Goal: Task Accomplishment & Management: Complete application form

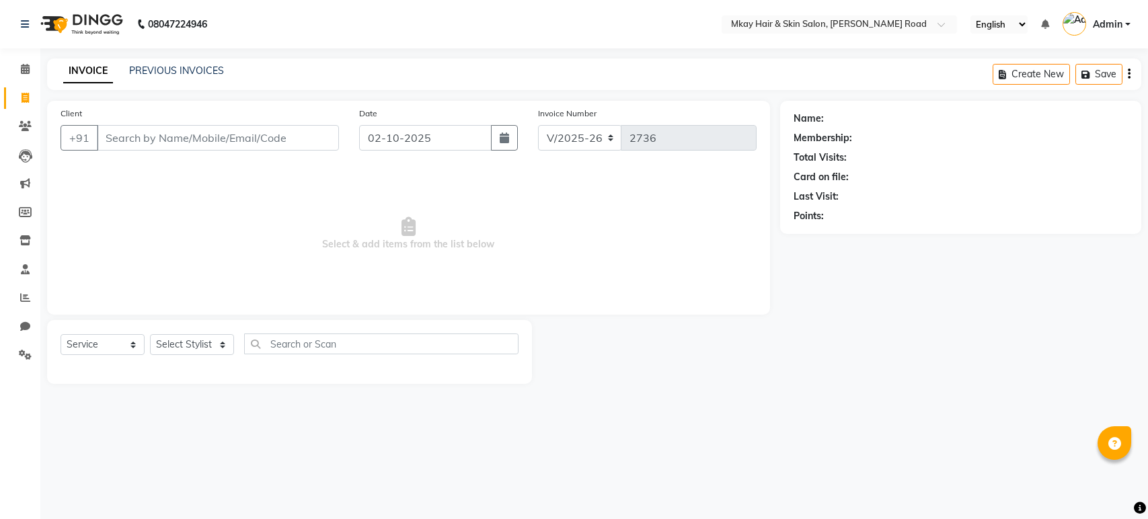
select select "5258"
select select "service"
click at [160, 135] on input "Client" at bounding box center [218, 138] width 242 height 26
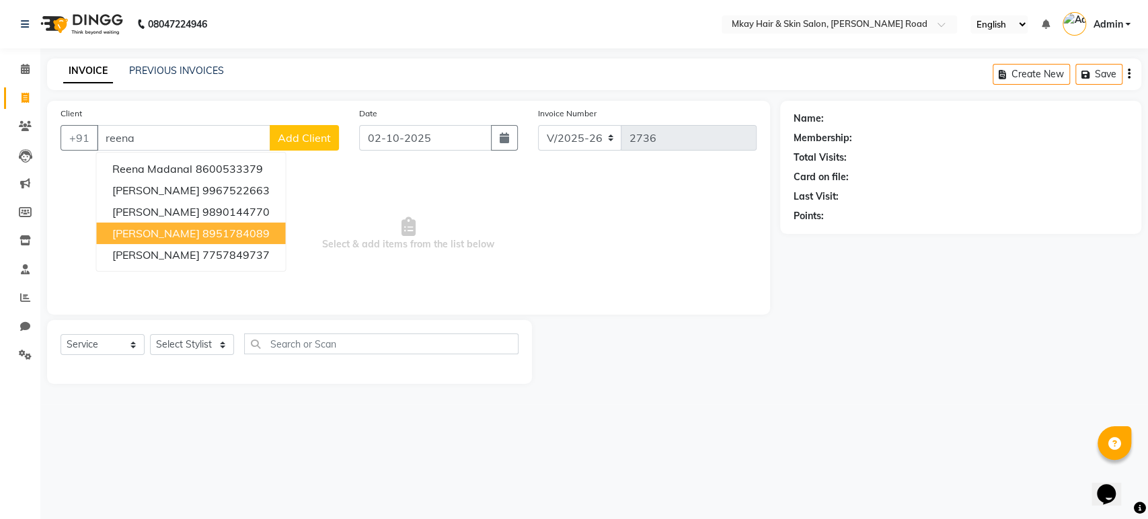
click at [214, 227] on ngb-highlight "8951784089" at bounding box center [235, 233] width 67 height 13
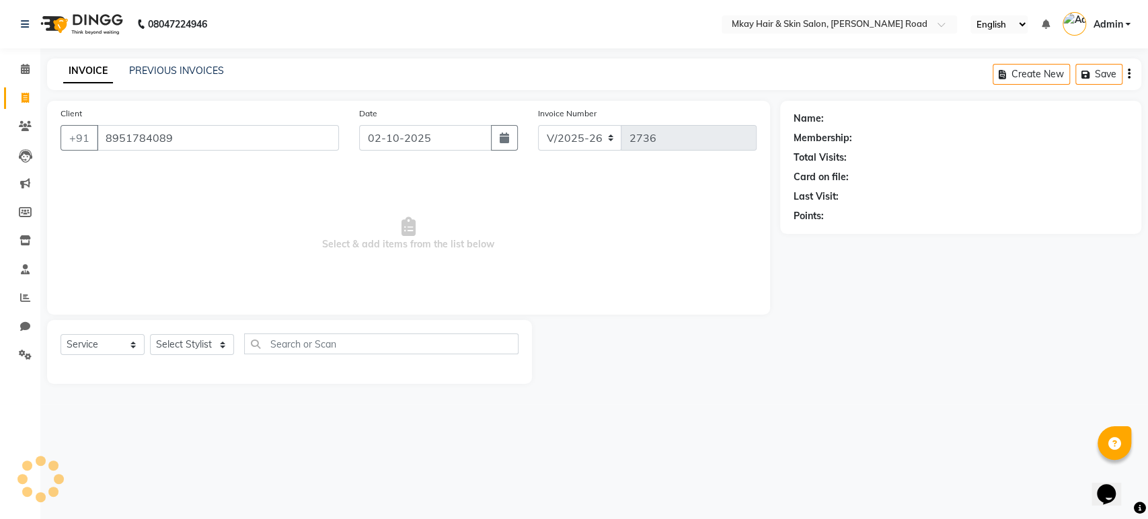
type input "8951784089"
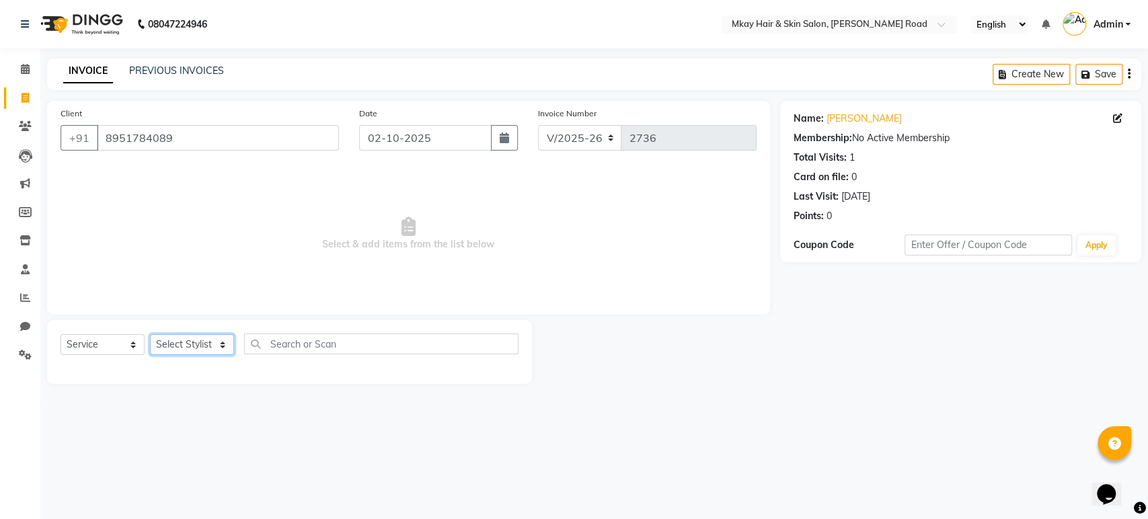
click at [199, 343] on select "Select Stylist [PERSON_NAME] Isha [PERSON_NAME] [PERSON_NAME] Shyam [PERSON_NAM…" at bounding box center [192, 344] width 84 height 21
select select "38227"
click at [150, 334] on select "Select Stylist [PERSON_NAME] Isha [PERSON_NAME] [PERSON_NAME] Shyam [PERSON_NAM…" at bounding box center [192, 344] width 84 height 21
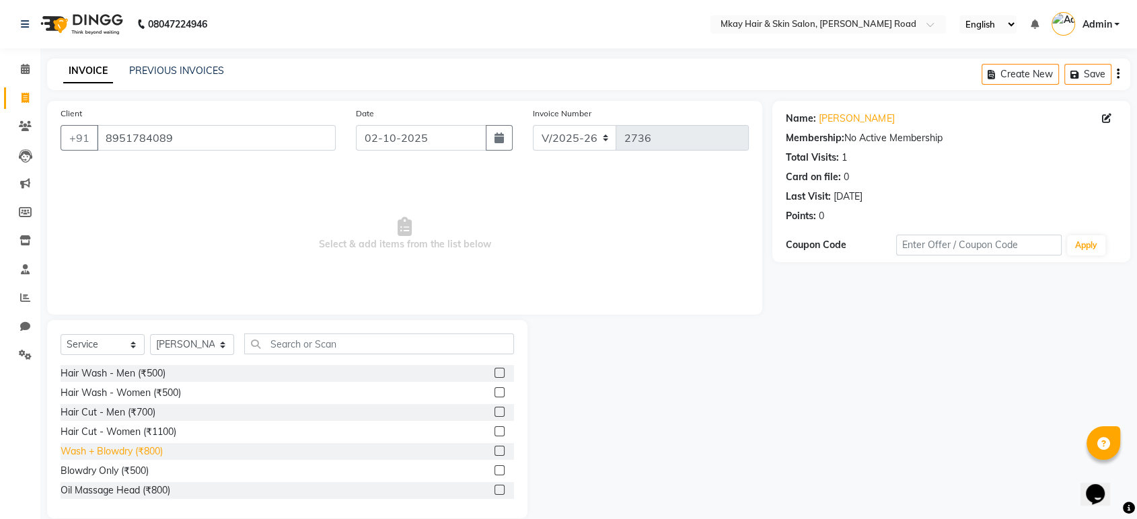
click at [153, 451] on div "Wash + Blowdry (₹800)" at bounding box center [112, 452] width 102 height 14
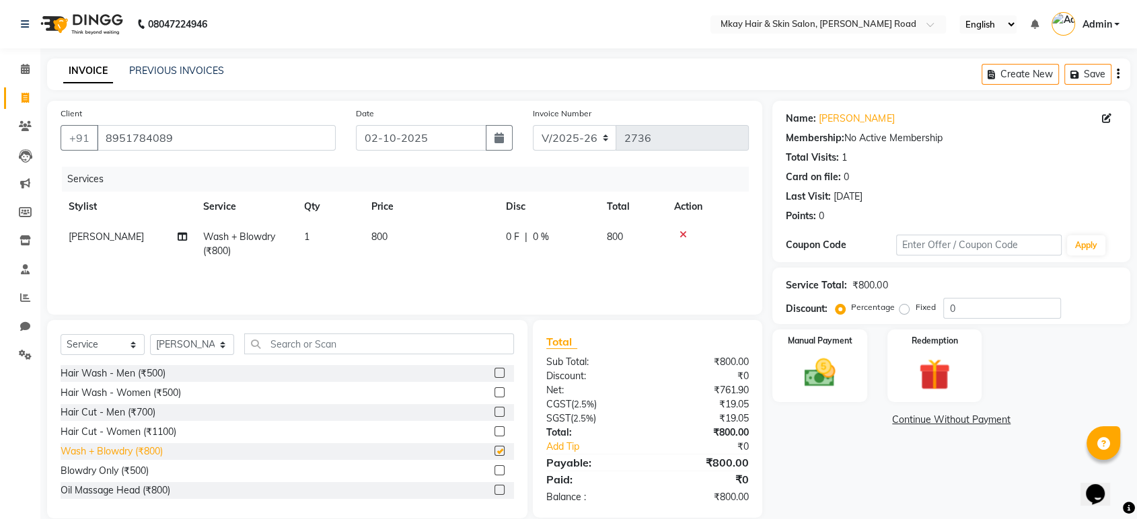
checkbox input "false"
click at [813, 365] on img at bounding box center [819, 374] width 52 height 38
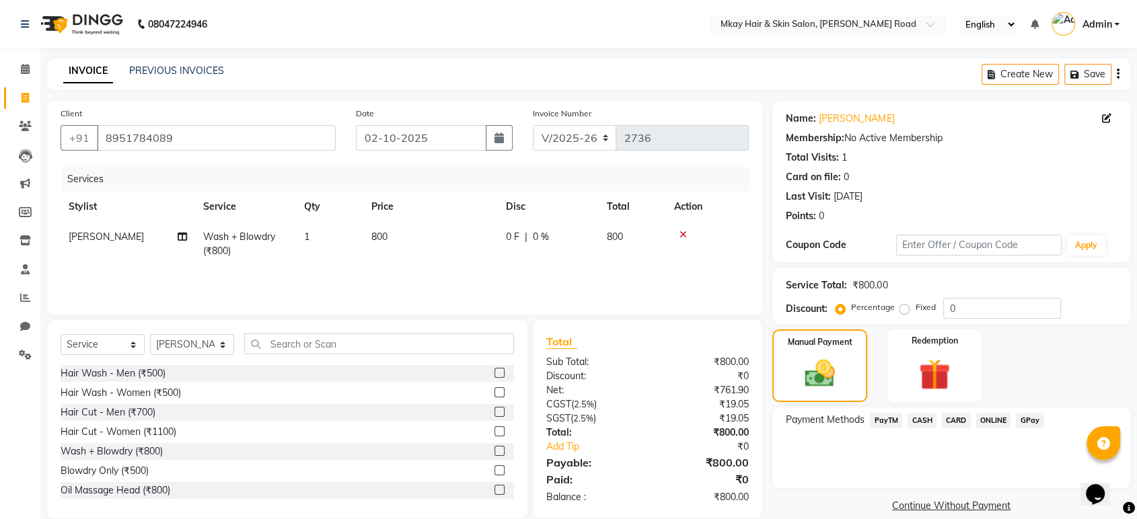
click at [961, 421] on span "CARD" at bounding box center [956, 420] width 29 height 15
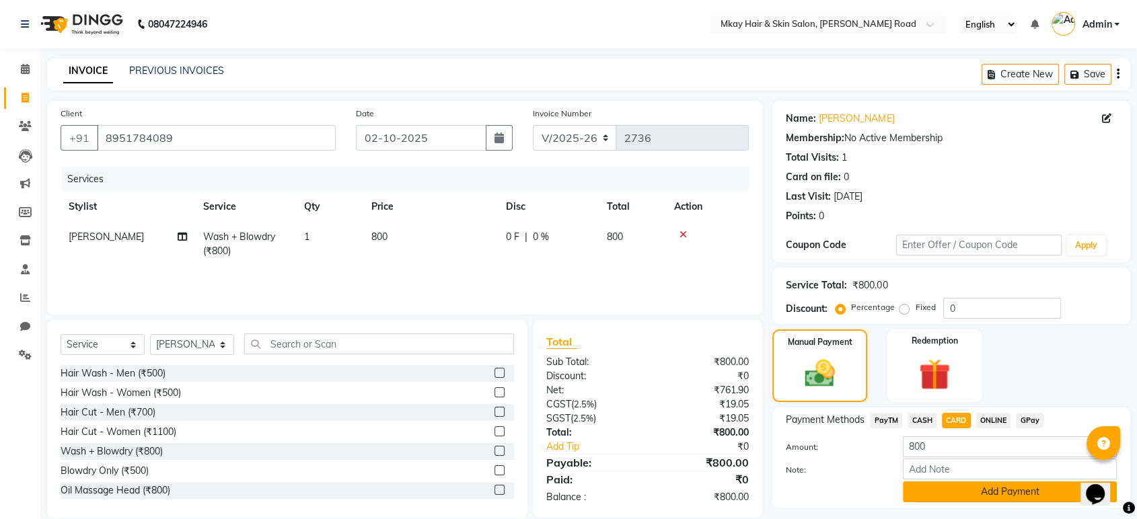
click at [953, 489] on button "Add Payment" at bounding box center [1010, 492] width 214 height 21
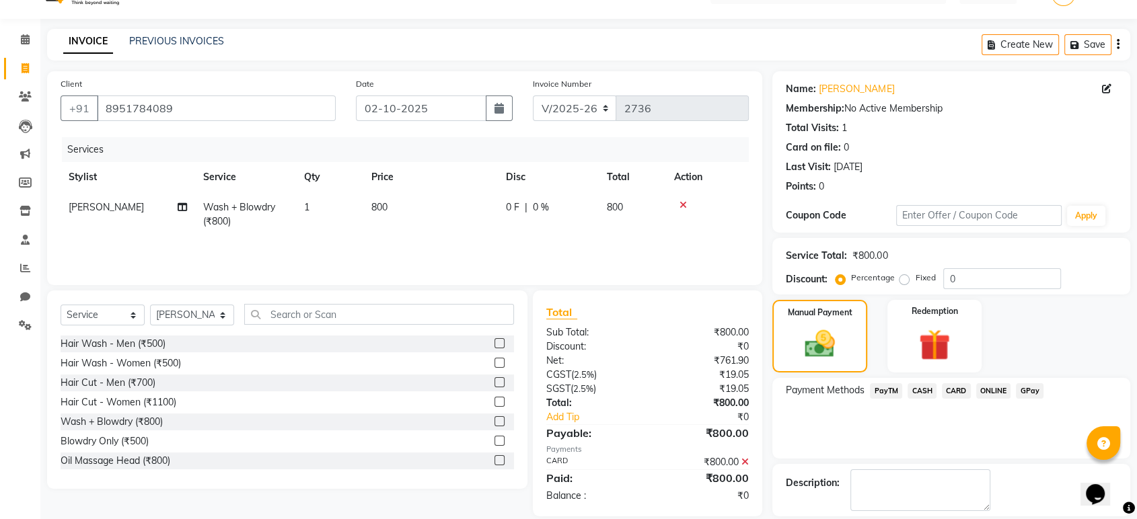
scroll to position [92, 0]
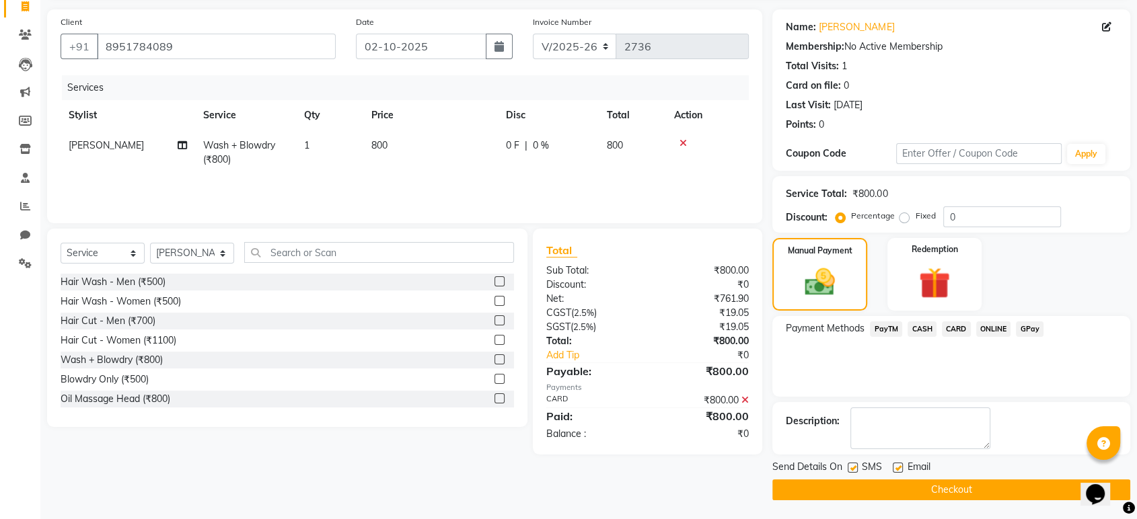
click at [854, 470] on label at bounding box center [853, 468] width 10 height 10
click at [854, 470] on input "checkbox" at bounding box center [852, 468] width 9 height 9
checkbox input "false"
click at [898, 464] on label at bounding box center [898, 468] width 10 height 10
click at [898, 464] on input "checkbox" at bounding box center [897, 468] width 9 height 9
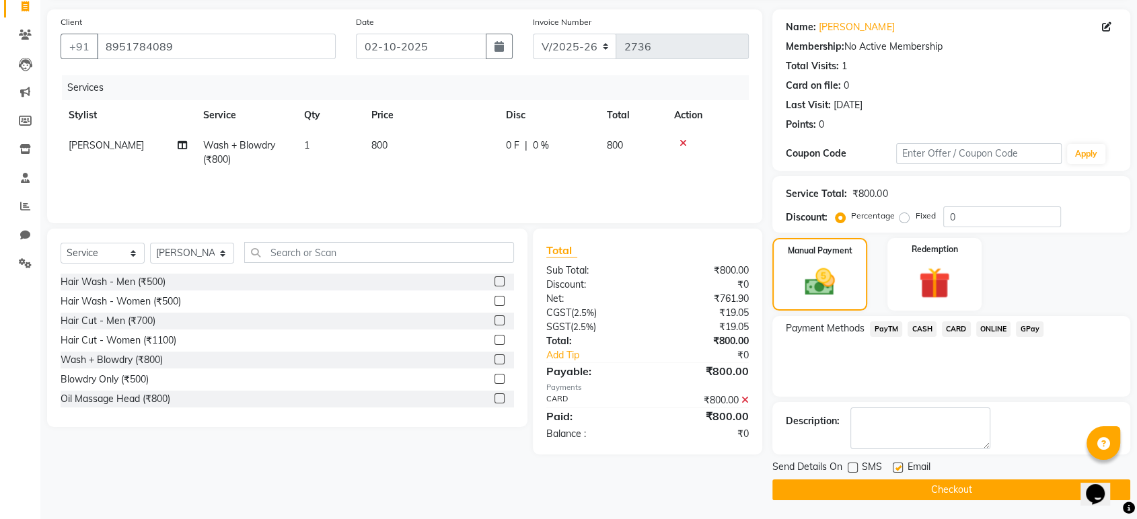
checkbox input "false"
click at [920, 488] on button "Checkout" at bounding box center [951, 490] width 358 height 21
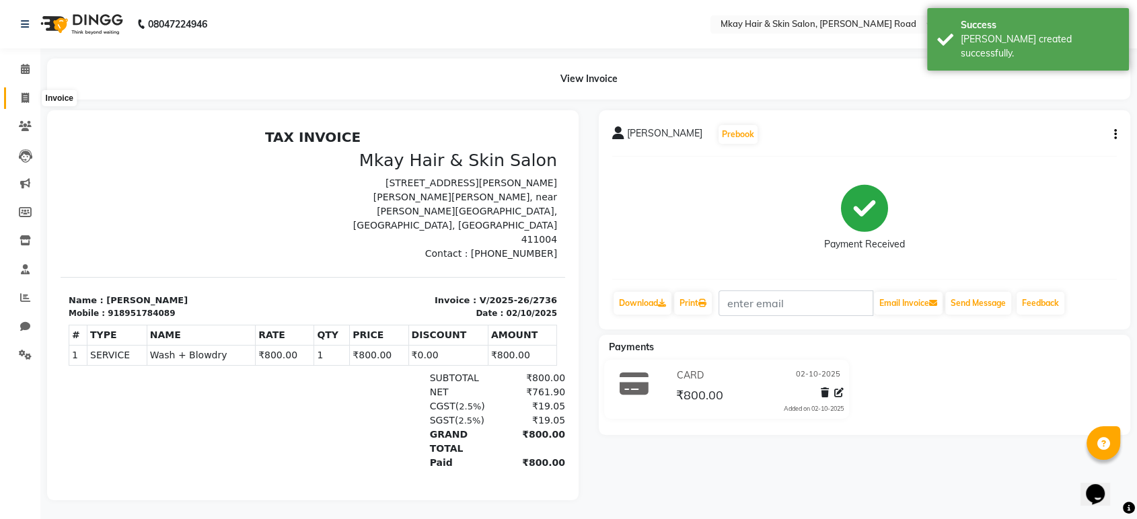
click at [27, 96] on icon at bounding box center [25, 98] width 7 height 10
select select "5258"
select select "service"
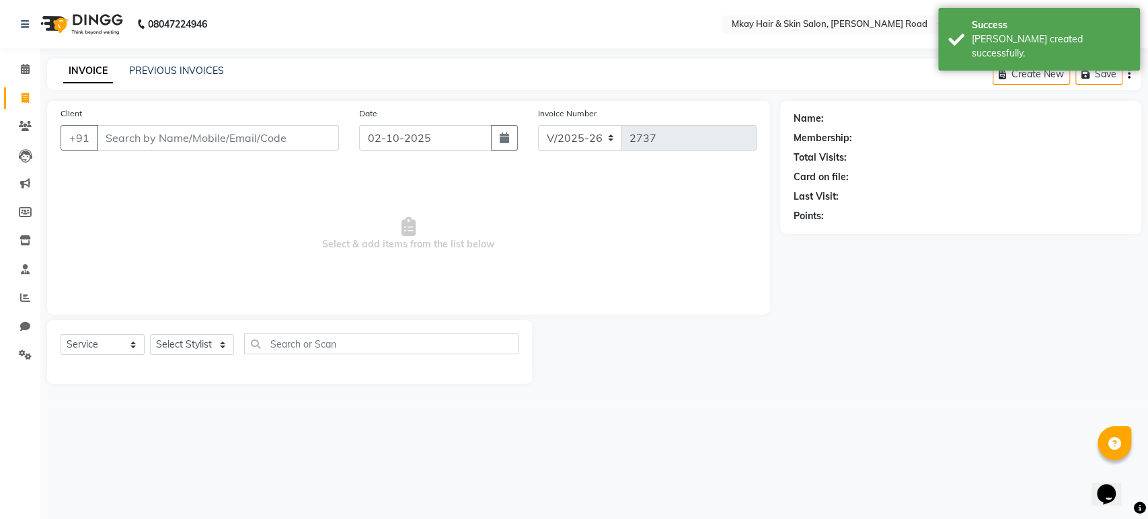
click at [117, 129] on input "Client" at bounding box center [218, 138] width 242 height 26
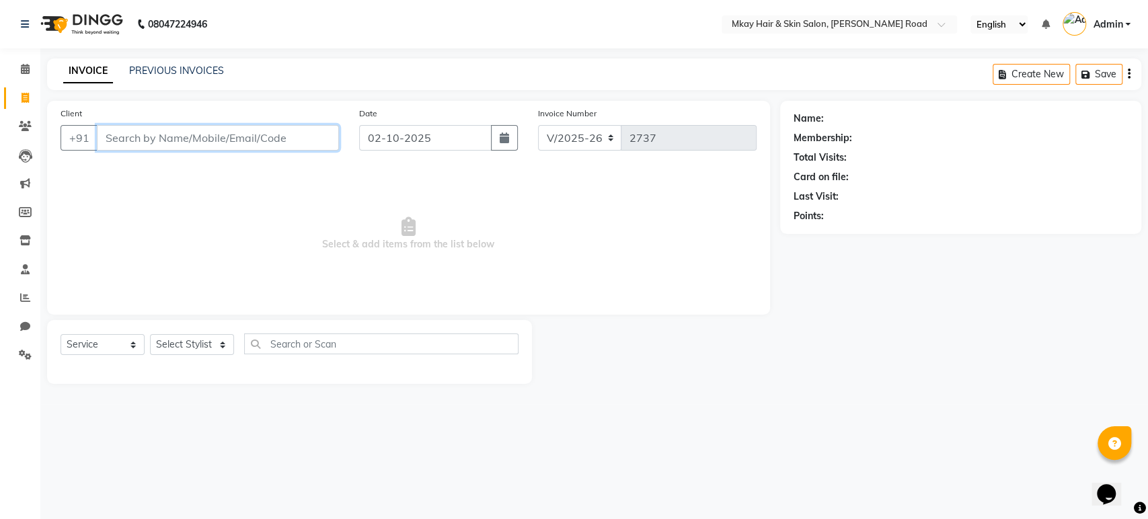
click at [172, 145] on input "Client" at bounding box center [218, 138] width 242 height 26
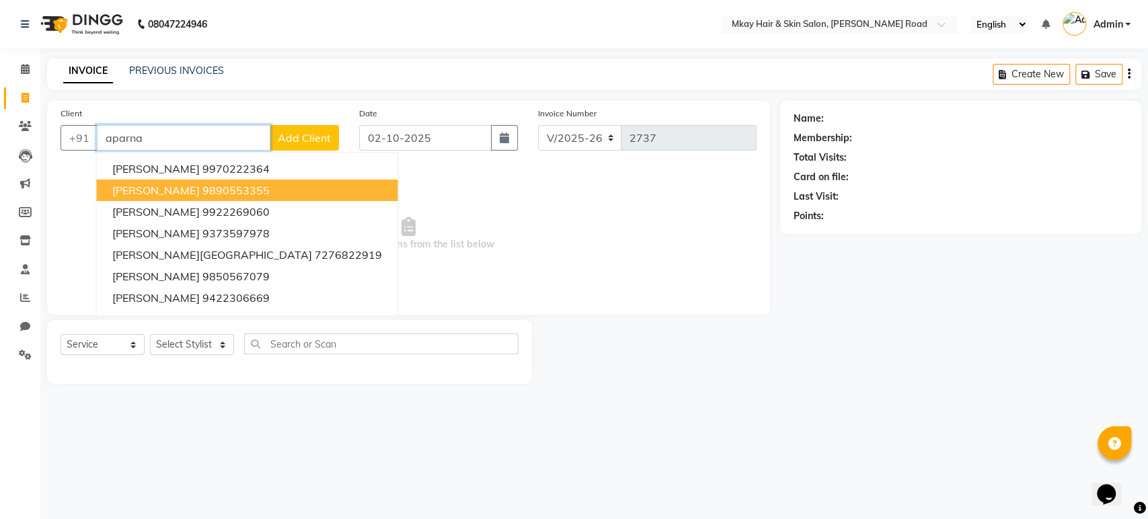
click at [198, 187] on span "[PERSON_NAME]" at bounding box center [155, 190] width 87 height 13
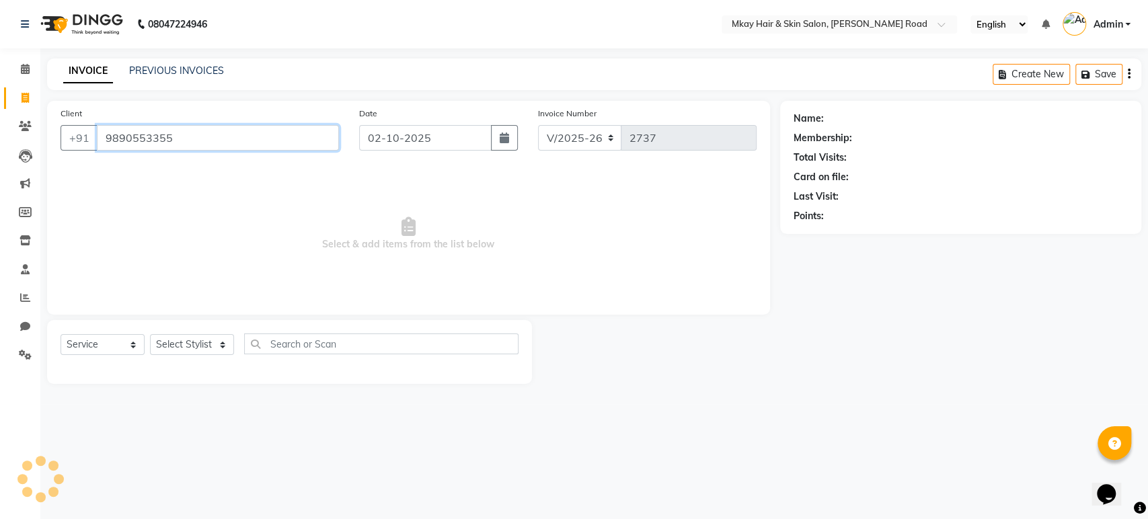
type input "9890553355"
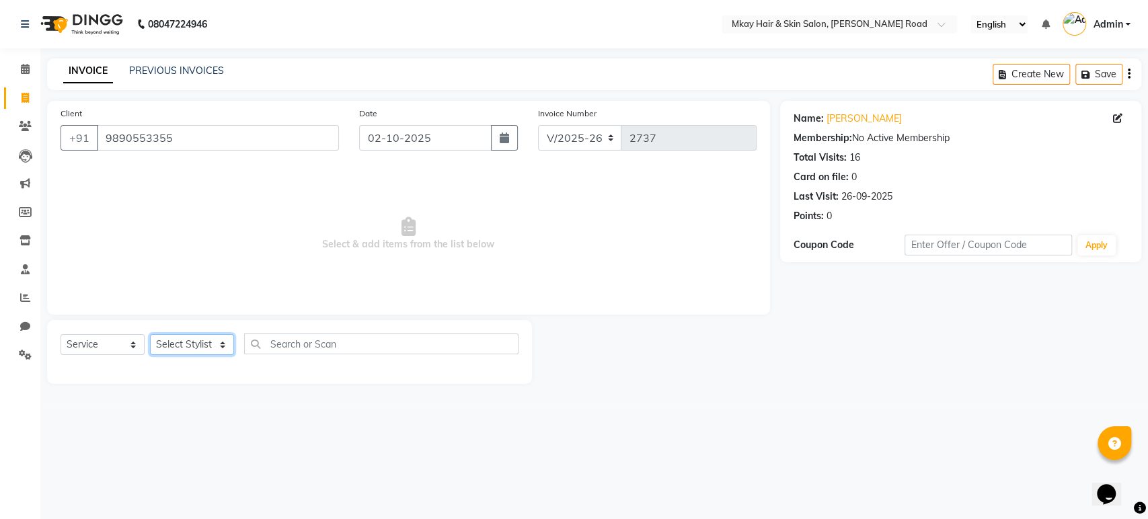
click at [213, 342] on select "Select Stylist [PERSON_NAME] Isha [PERSON_NAME] [PERSON_NAME] Shyam [PERSON_NAM…" at bounding box center [192, 344] width 84 height 21
select select "38227"
click at [150, 334] on select "Select Stylist [PERSON_NAME] Isha [PERSON_NAME] [PERSON_NAME] Shyam [PERSON_NAM…" at bounding box center [192, 344] width 84 height 21
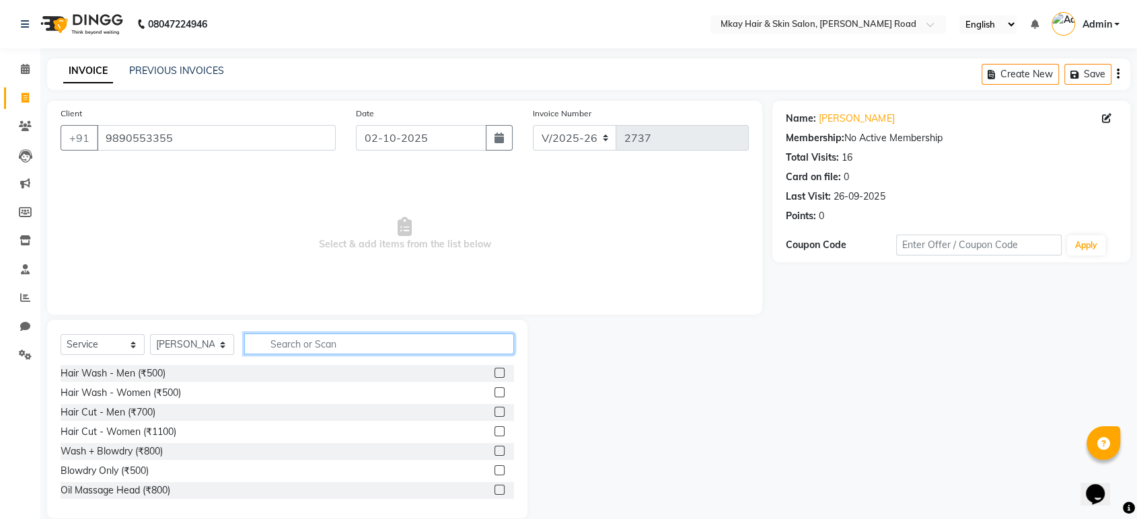
click at [261, 340] on input "text" at bounding box center [379, 344] width 270 height 21
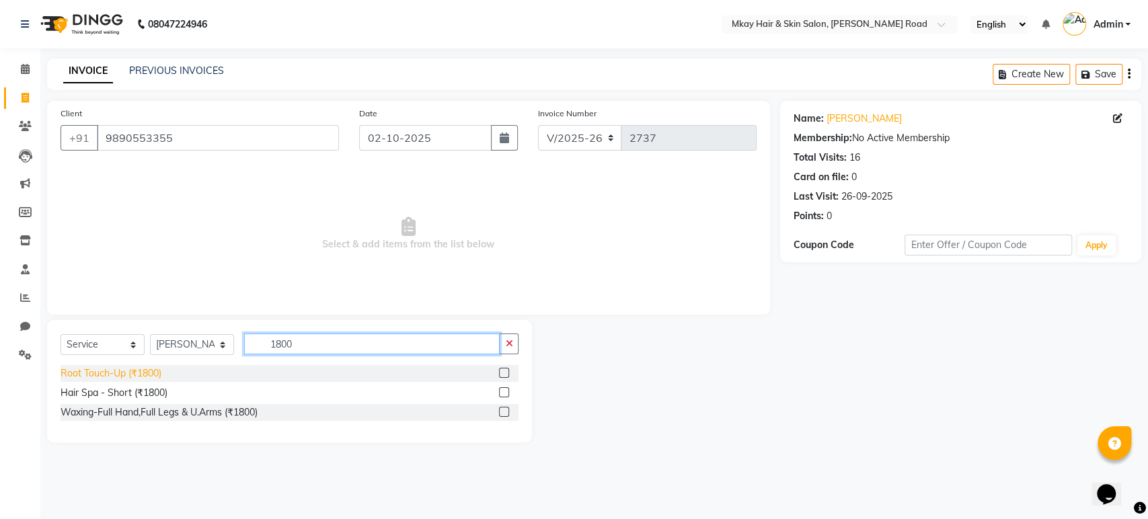
type input "1800"
click at [98, 376] on div "Root Touch-Up (₹1800)" at bounding box center [111, 374] width 101 height 14
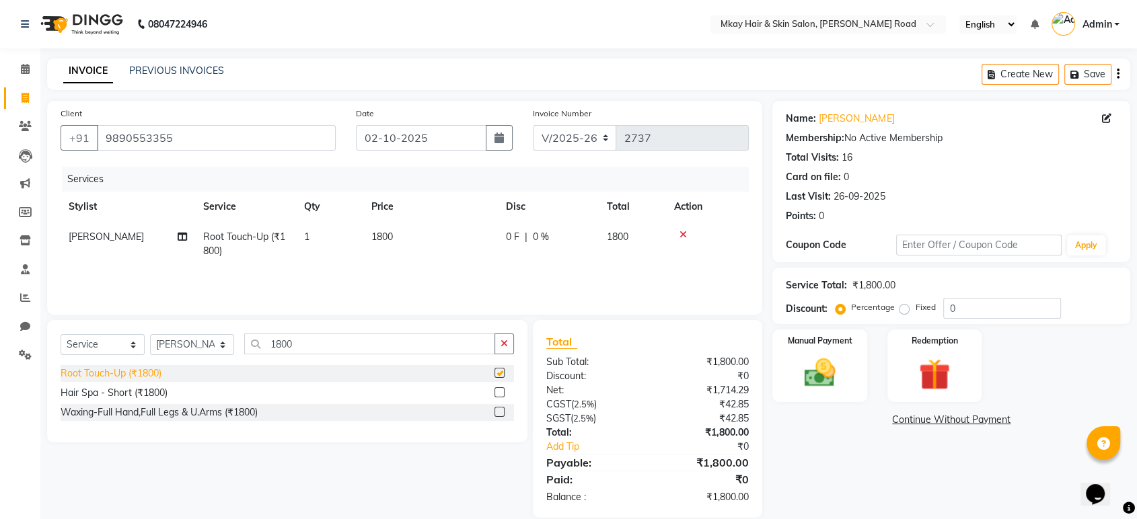
checkbox input "false"
click at [211, 346] on select "Select Stylist [PERSON_NAME] Isha [PERSON_NAME] [PERSON_NAME] Shyam [PERSON_NAM…" at bounding box center [192, 344] width 84 height 21
click at [150, 334] on select "Select Stylist [PERSON_NAME] Isha [PERSON_NAME] [PERSON_NAME] Shyam [PERSON_NAM…" at bounding box center [192, 344] width 84 height 21
click at [314, 345] on input "1800" at bounding box center [369, 344] width 251 height 21
type input "1"
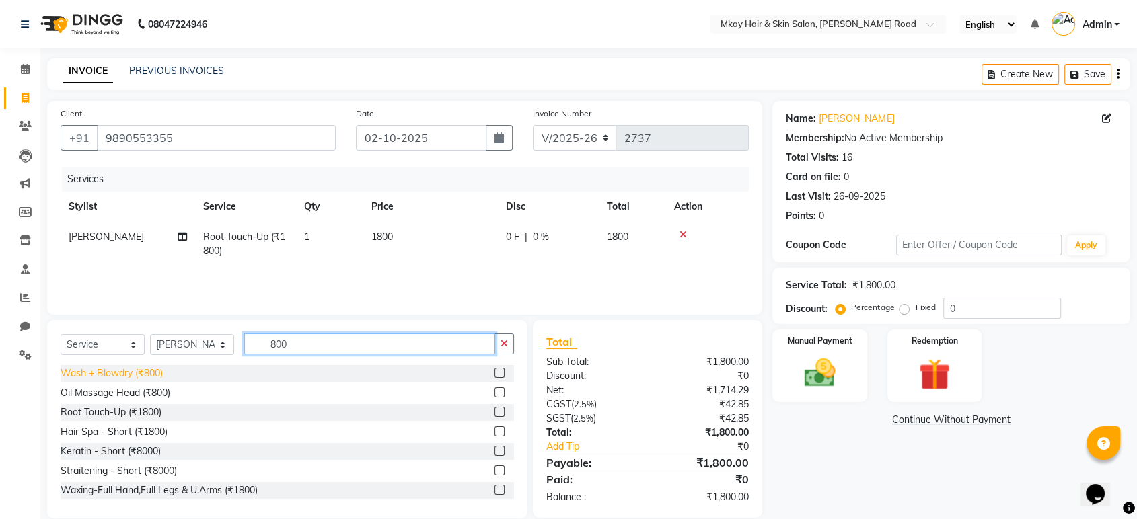
type input "800"
click at [139, 376] on div "Wash + Blowdry (₹800)" at bounding box center [112, 374] width 102 height 14
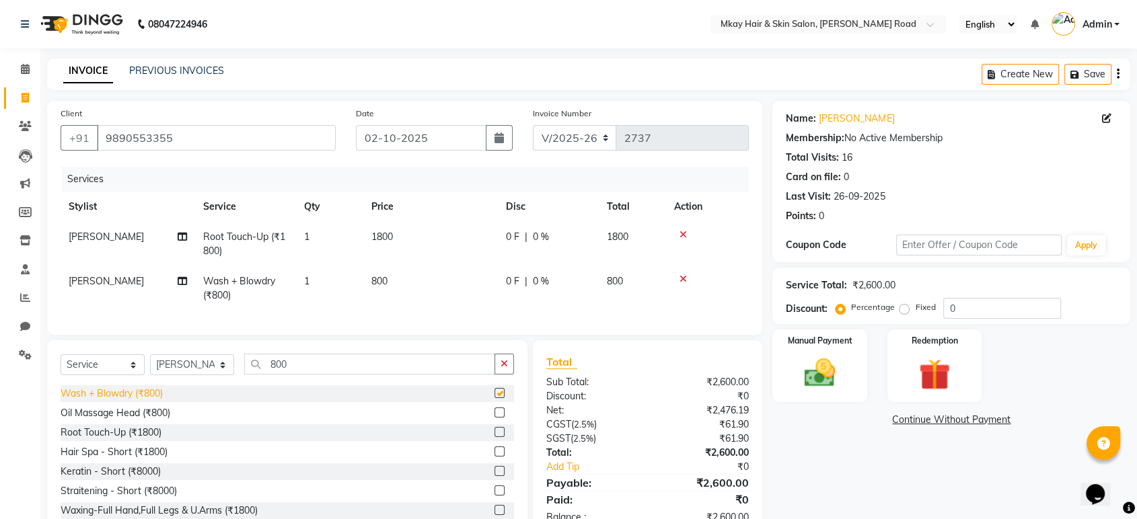
checkbox input "false"
click at [685, 275] on icon at bounding box center [683, 279] width 7 height 9
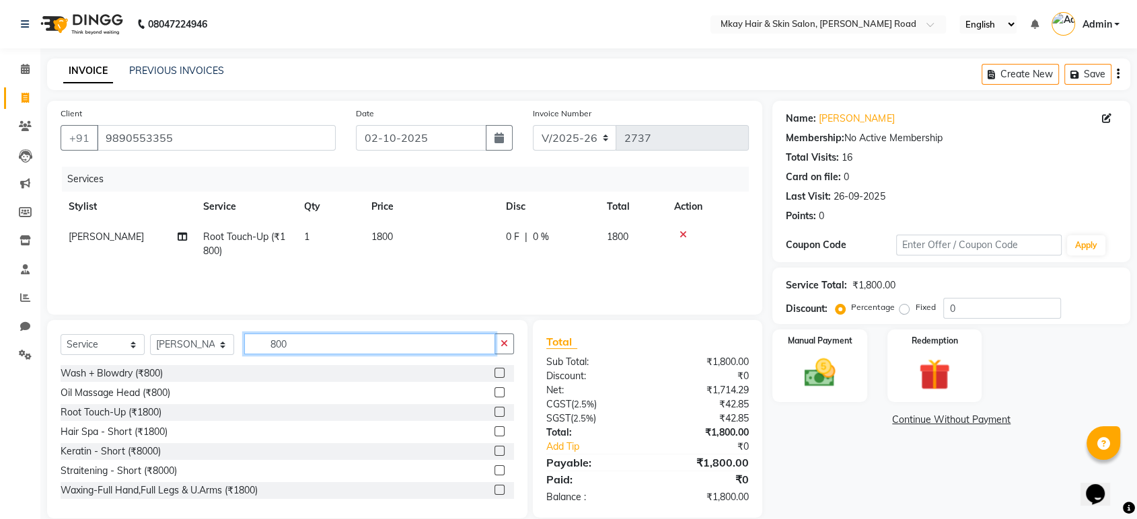
click at [303, 345] on input "800" at bounding box center [369, 344] width 251 height 21
type input "8"
type input "500"
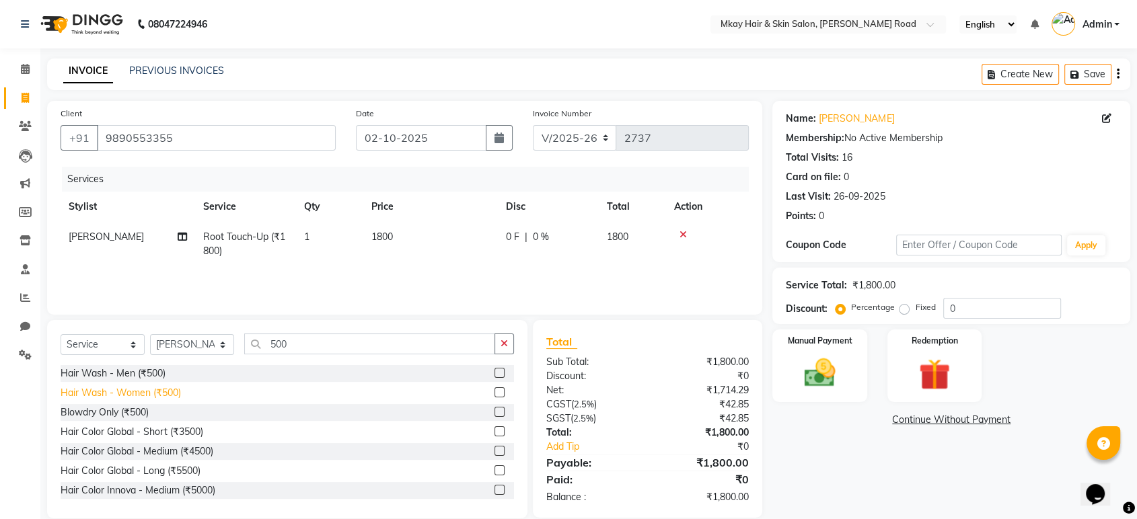
click at [135, 396] on div "Hair Wash - Women (₹500)" at bounding box center [121, 393] width 120 height 14
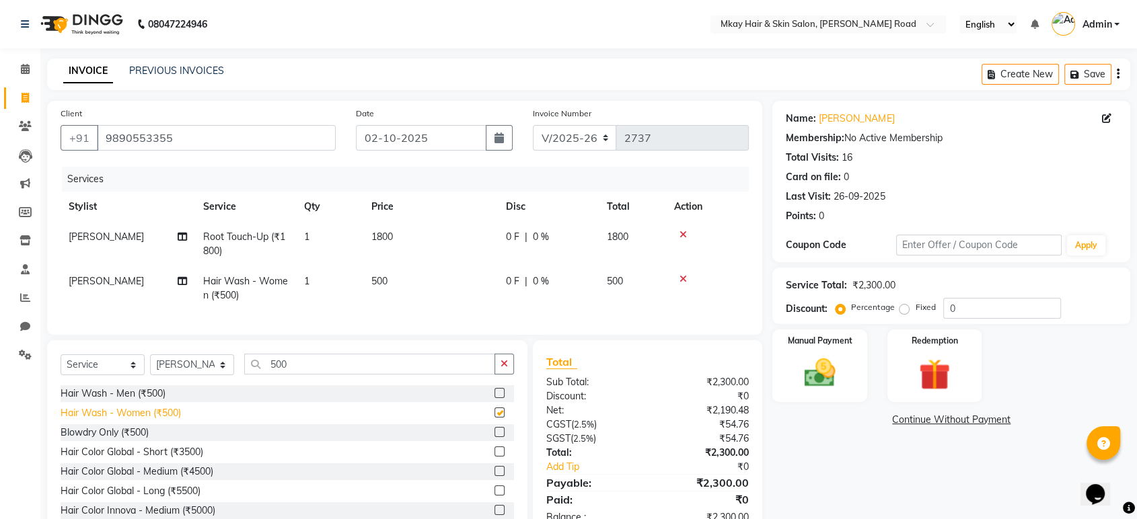
checkbox input "false"
click at [217, 375] on select "Select Stylist [PERSON_NAME] Isha [PERSON_NAME] [PERSON_NAME] Shyam [PERSON_NAM…" at bounding box center [192, 365] width 84 height 21
select select "38229"
click at [150, 366] on select "Select Stylist [PERSON_NAME] Isha [PERSON_NAME] [PERSON_NAME] Shyam [PERSON_NAM…" at bounding box center [192, 365] width 84 height 21
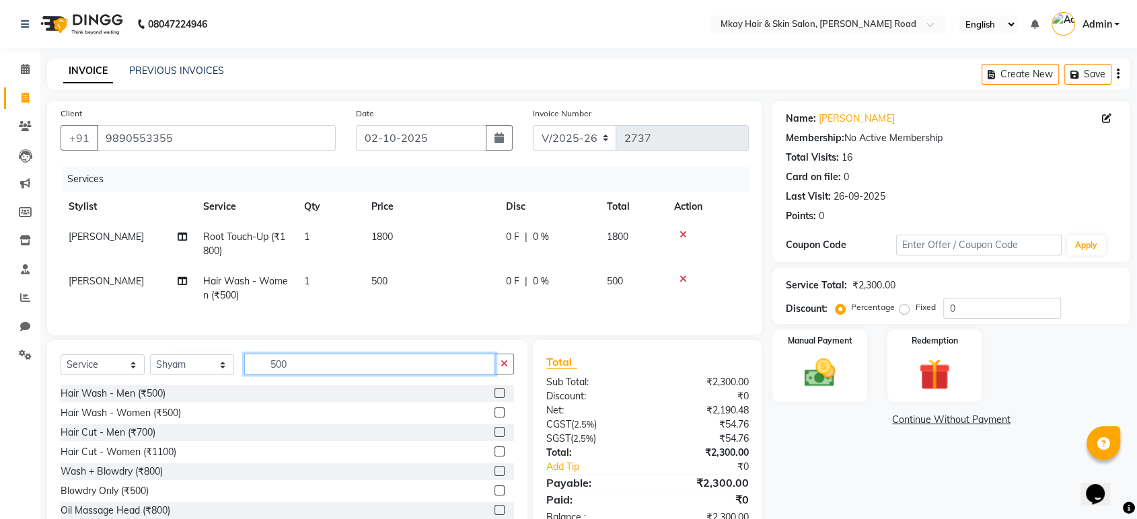
click at [296, 375] on input "500" at bounding box center [369, 364] width 251 height 21
type input "5"
type input "8"
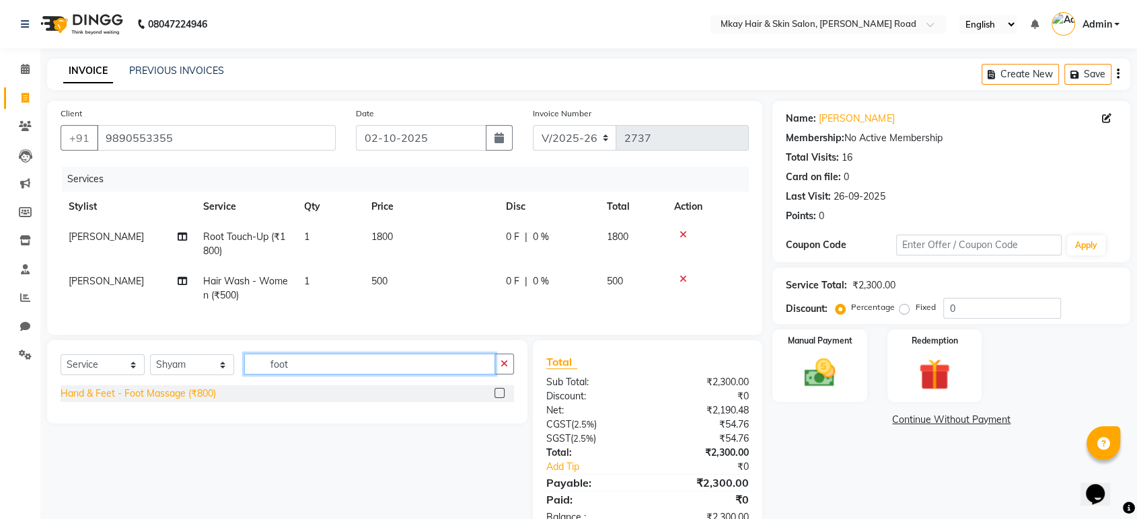
type input "foot"
click at [196, 401] on div "Hand & Feet - Foot Massage (₹800)" at bounding box center [138, 394] width 155 height 14
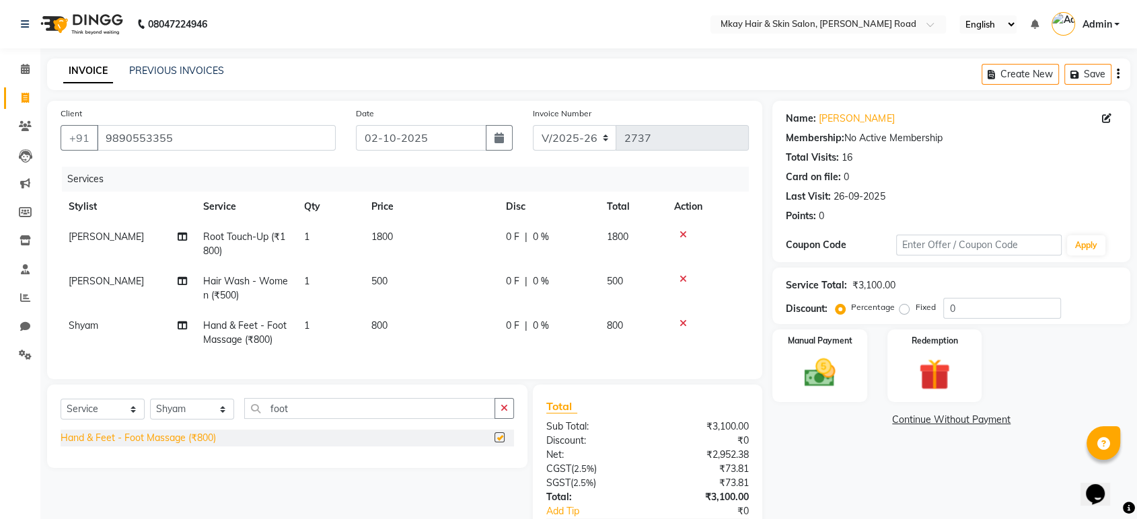
checkbox input "false"
click at [836, 375] on img at bounding box center [819, 374] width 52 height 38
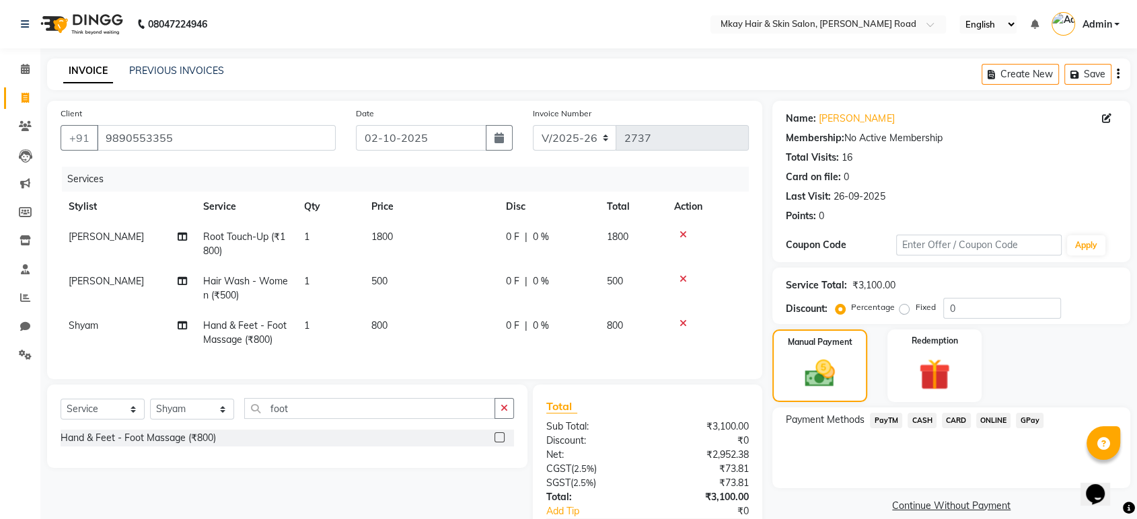
click at [951, 419] on span "CARD" at bounding box center [956, 420] width 29 height 15
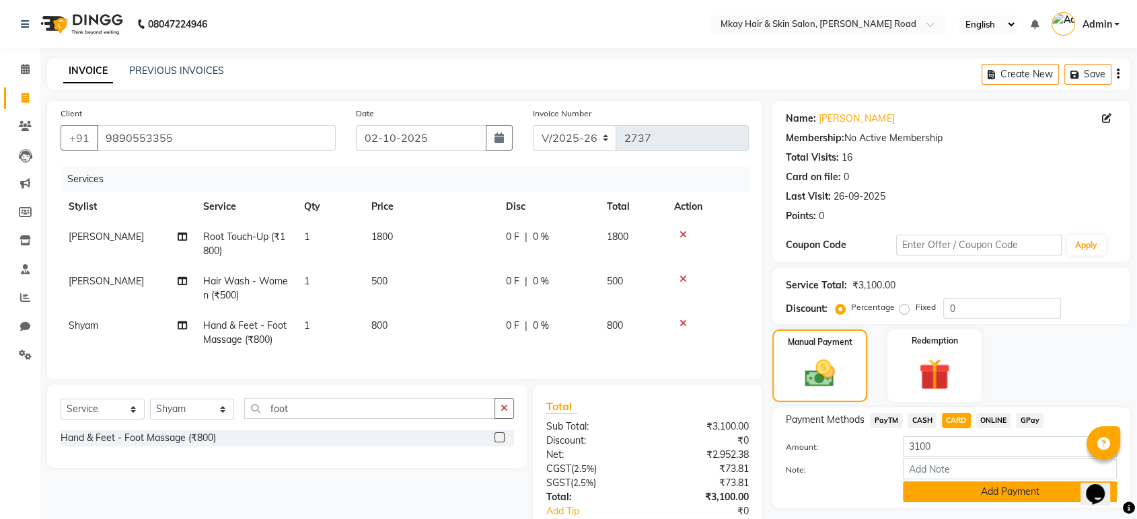
click at [968, 488] on button "Add Payment" at bounding box center [1010, 492] width 214 height 21
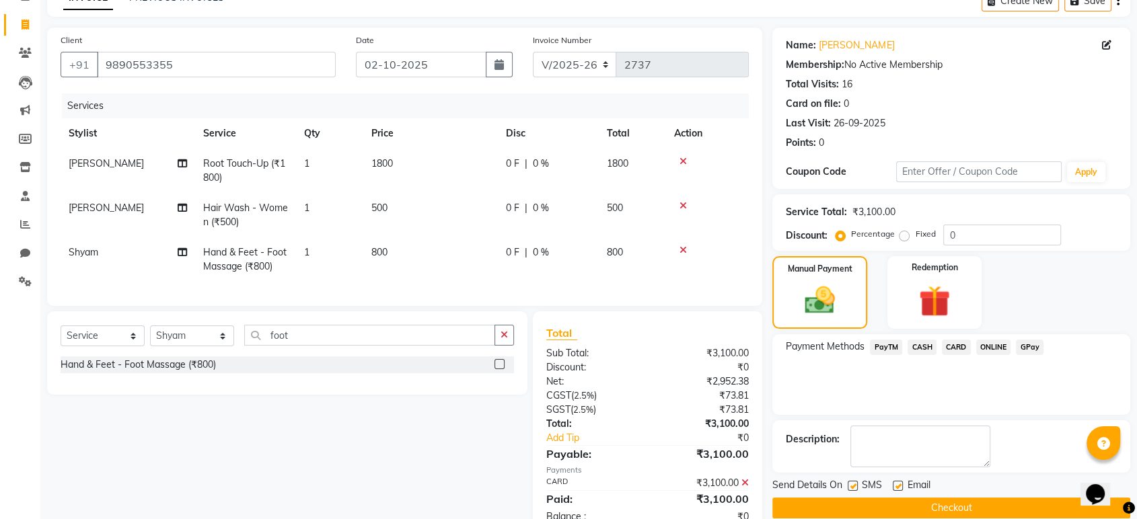
scroll to position [122, 0]
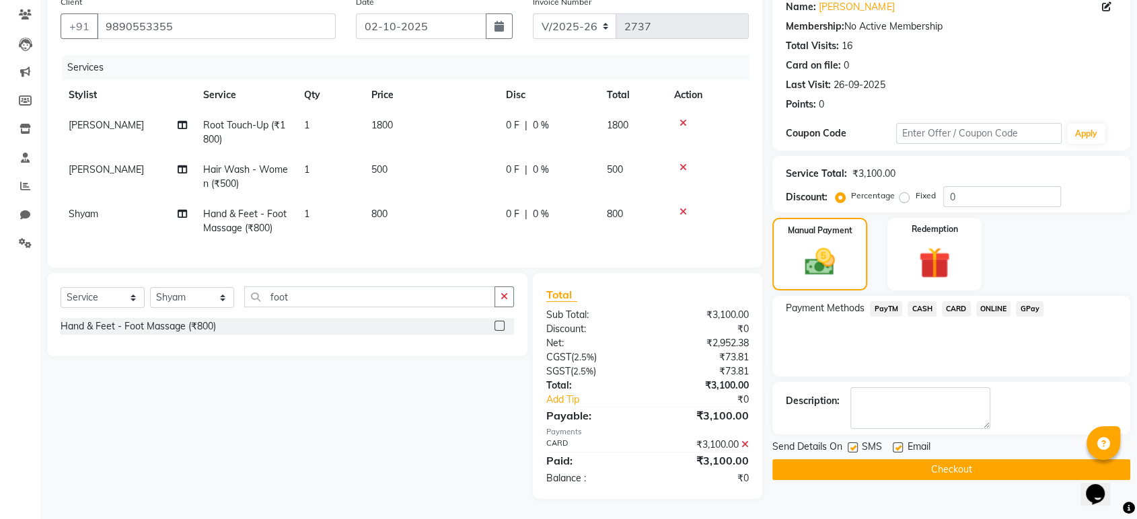
click at [852, 443] on label at bounding box center [853, 448] width 10 height 10
click at [852, 444] on input "checkbox" at bounding box center [852, 448] width 9 height 9
checkbox input "false"
click at [899, 443] on label at bounding box center [898, 448] width 10 height 10
click at [899, 444] on input "checkbox" at bounding box center [897, 448] width 9 height 9
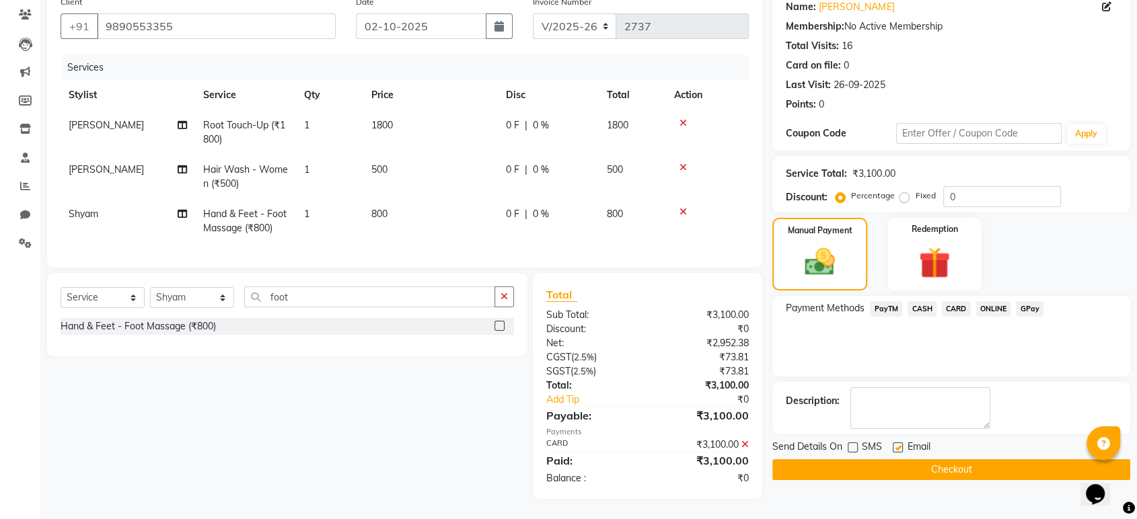
checkbox input "false"
click at [915, 460] on button "Checkout" at bounding box center [951, 470] width 358 height 21
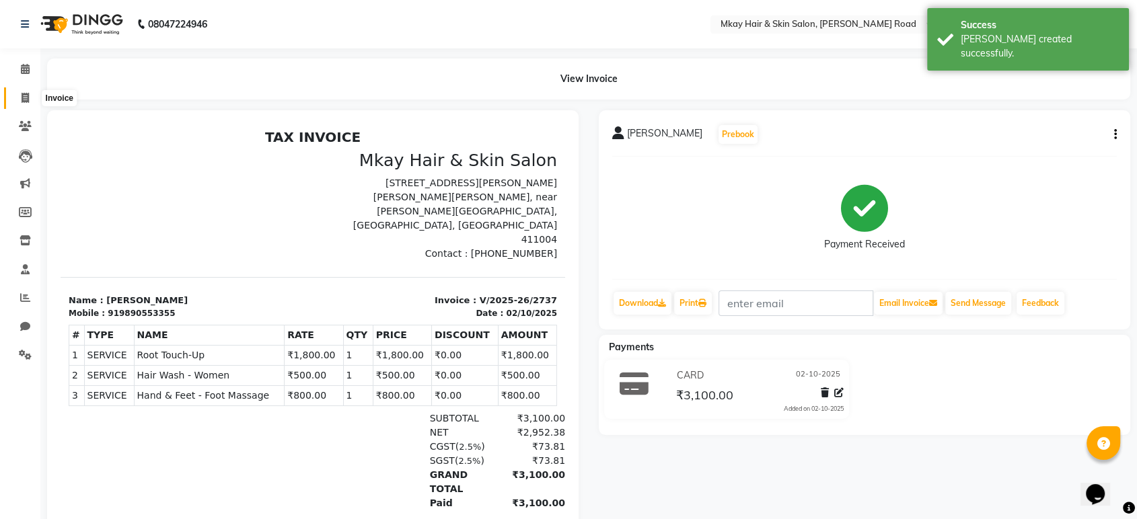
click at [26, 98] on icon at bounding box center [25, 98] width 7 height 10
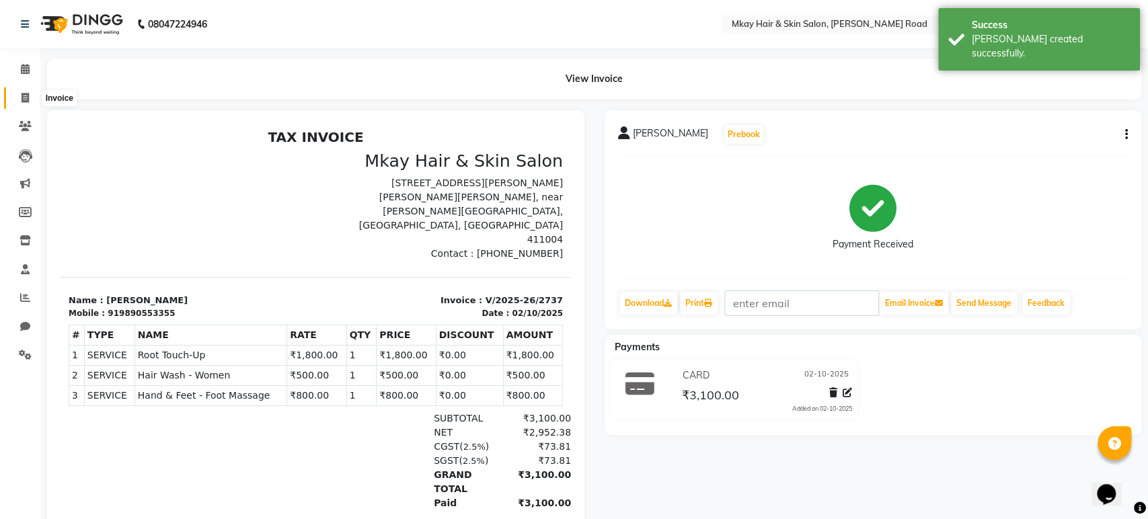
select select "service"
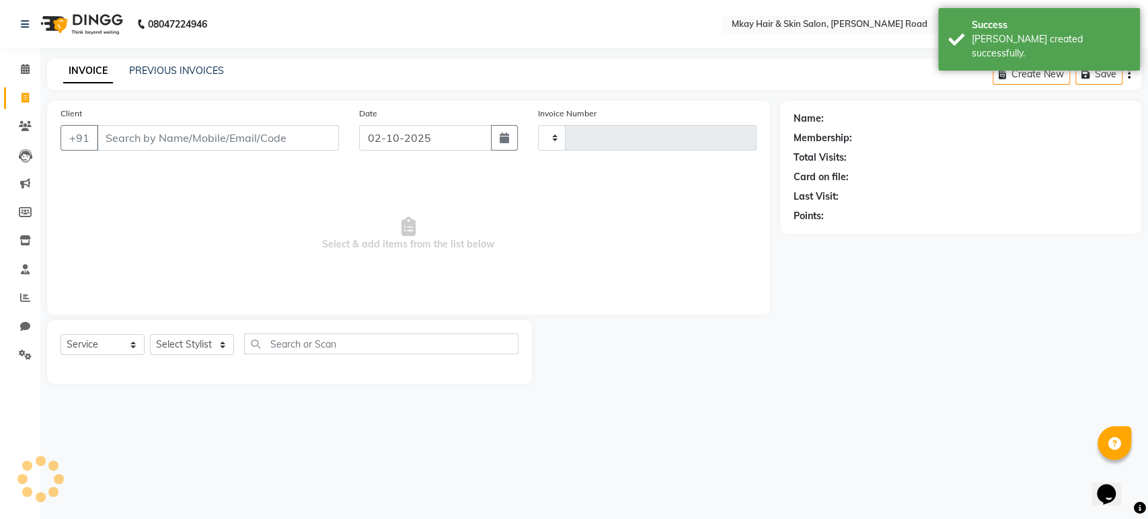
type input "2738"
select select "5258"
